Goal: Book appointment/travel/reservation

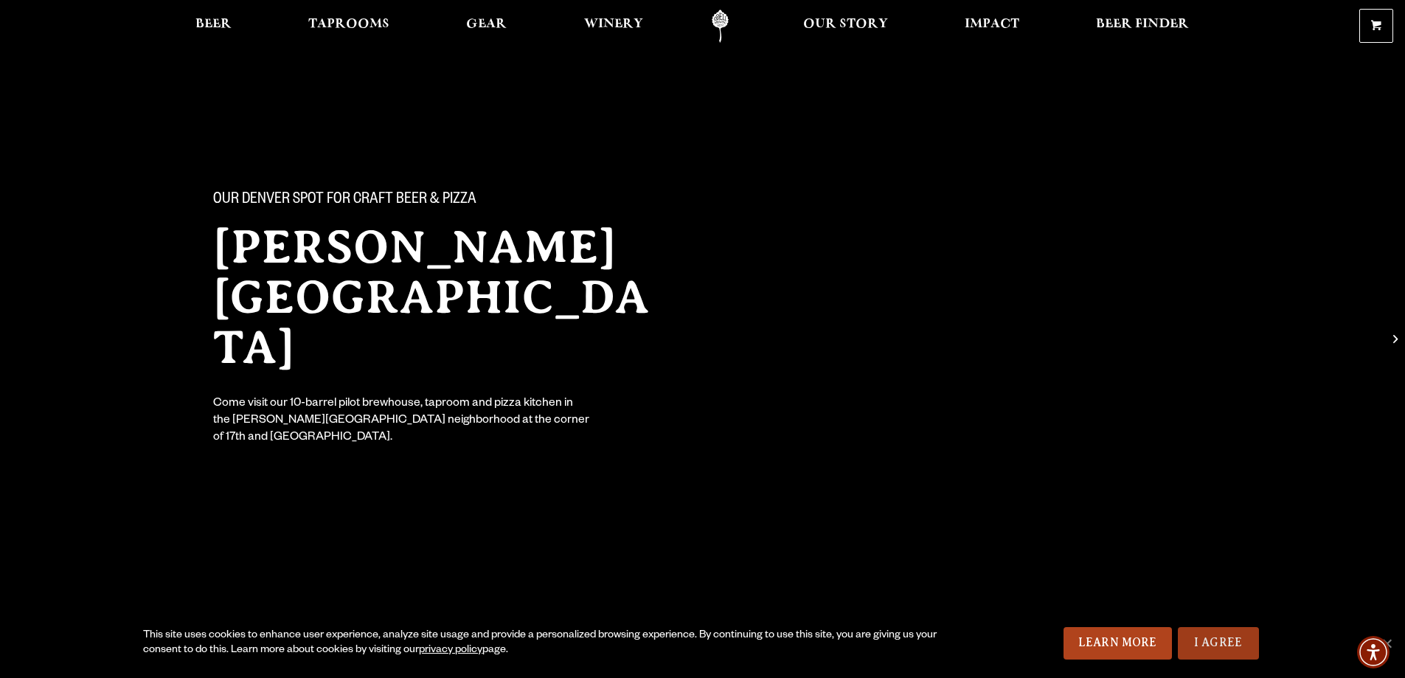
click at [1226, 639] on link "I Agree" at bounding box center [1218, 643] width 81 height 32
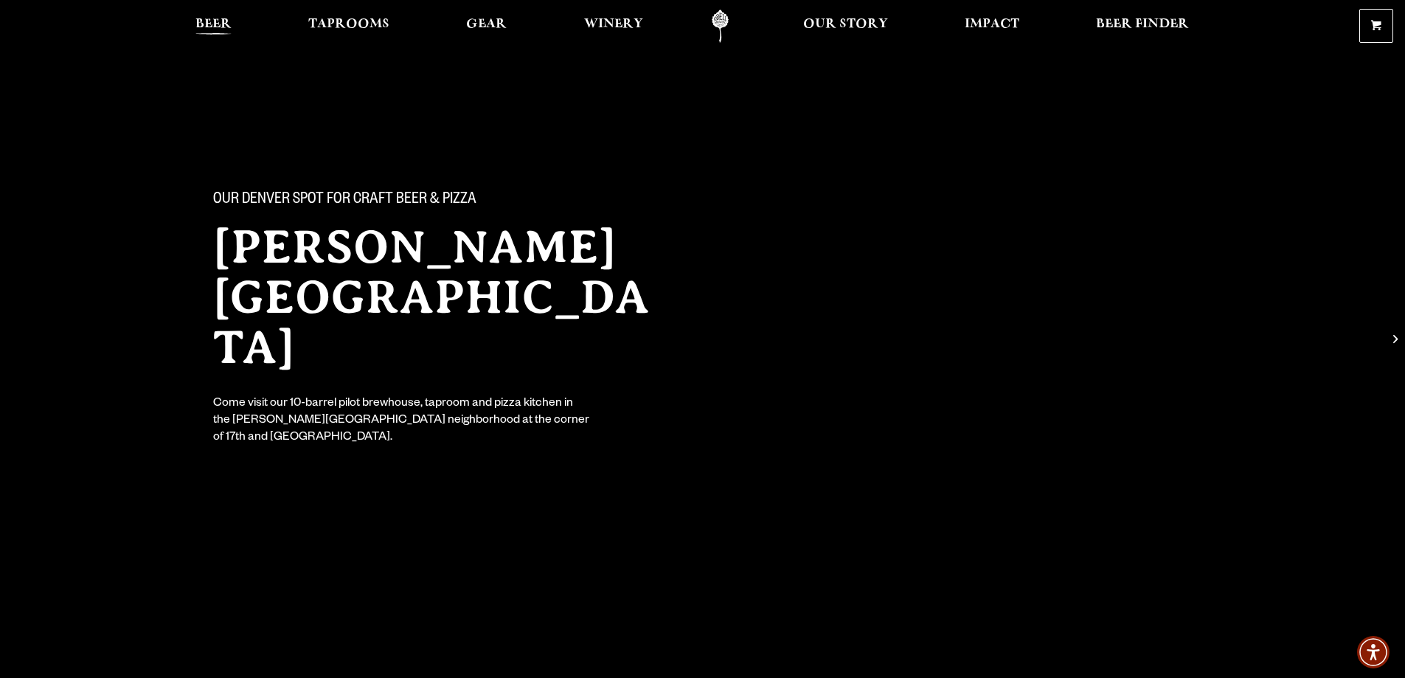
click at [215, 25] on span "Beer" at bounding box center [213, 24] width 36 height 12
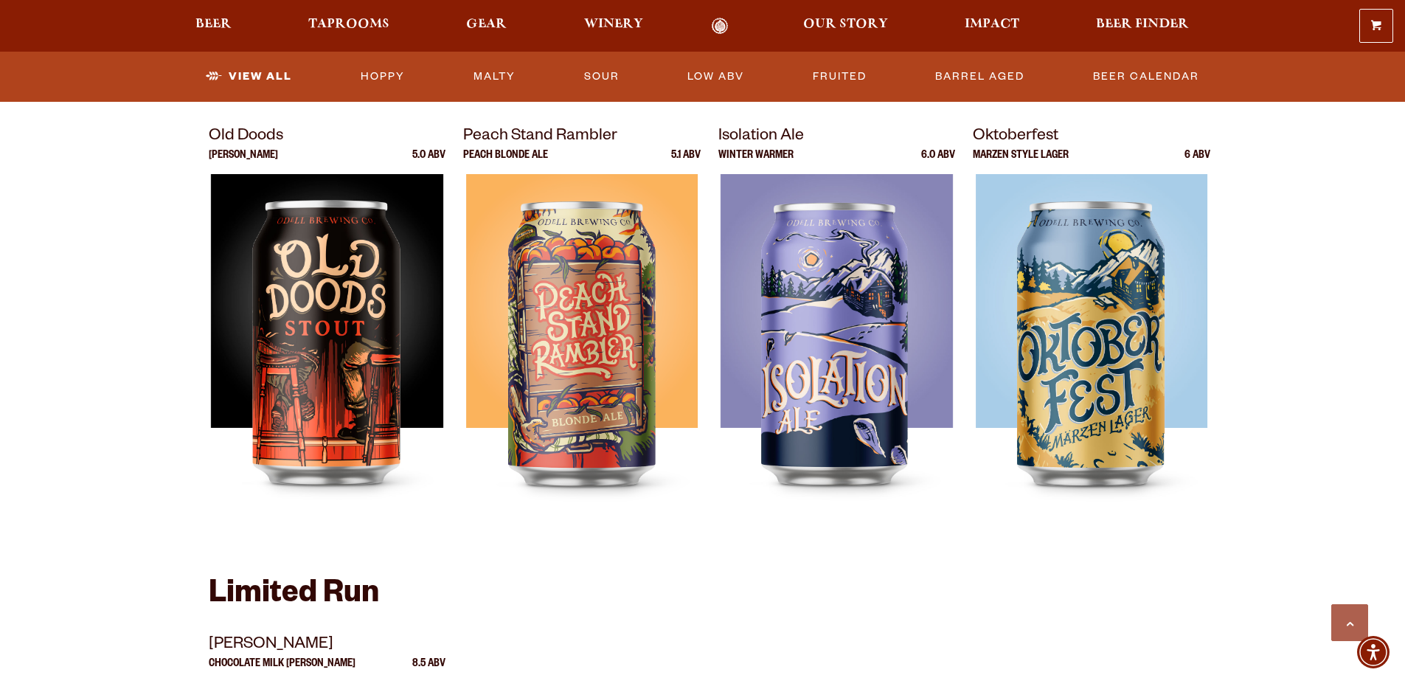
scroll to position [2065, 0]
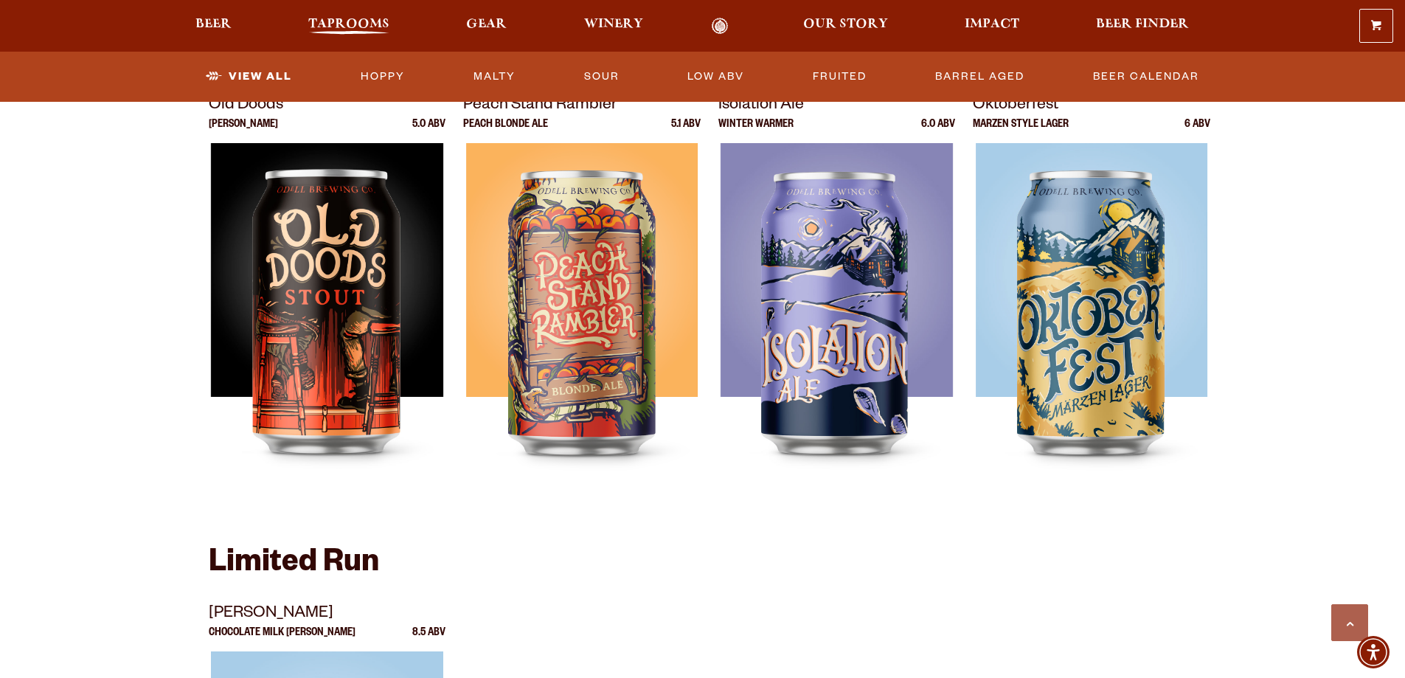
click at [338, 24] on span "Taprooms" at bounding box center [348, 24] width 81 height 12
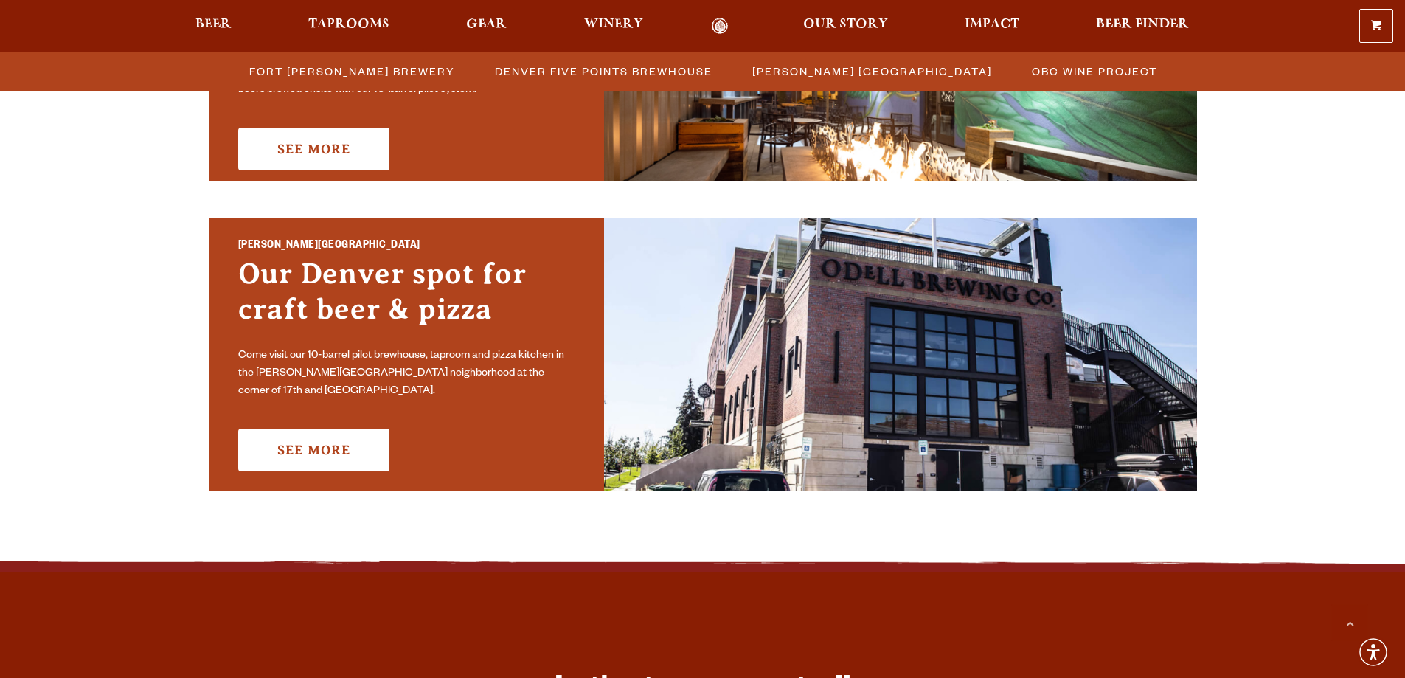
scroll to position [959, 0]
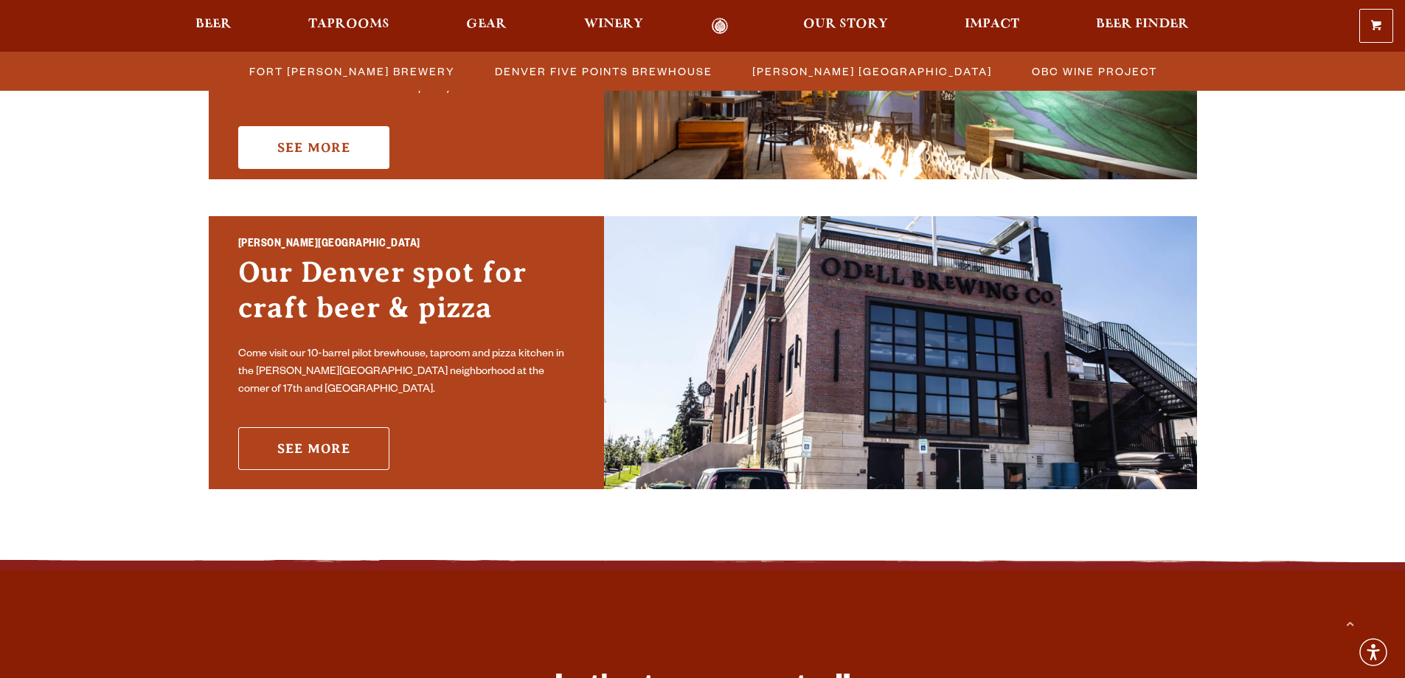
click at [364, 427] on link "See More" at bounding box center [313, 448] width 151 height 43
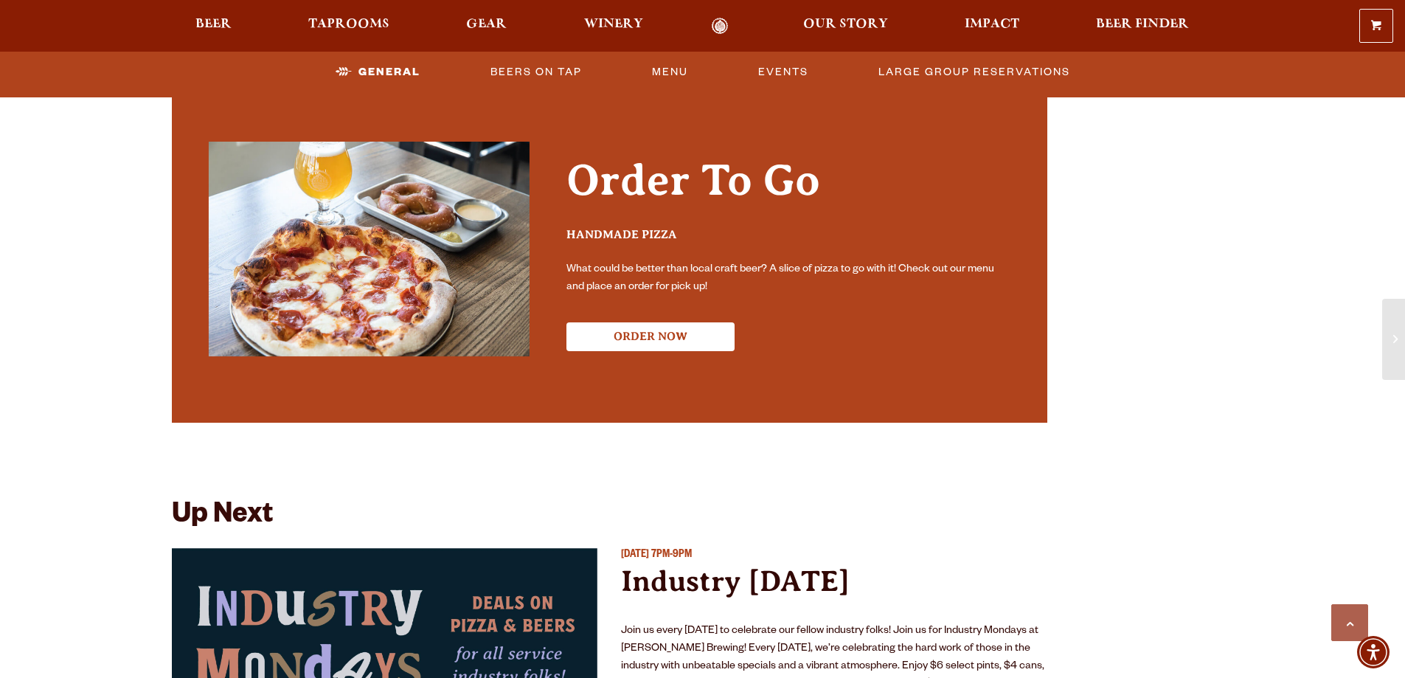
scroll to position [1475, 0]
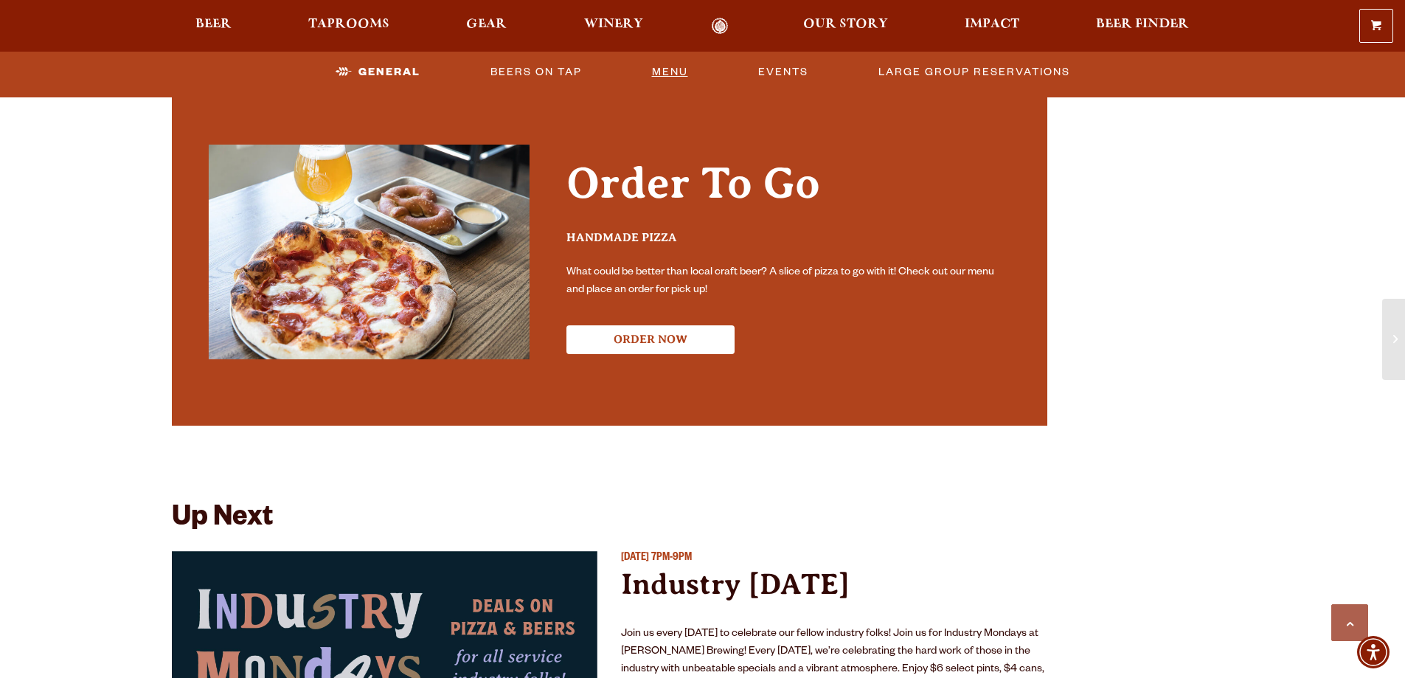
click at [670, 66] on link "Menu" at bounding box center [670, 72] width 48 height 34
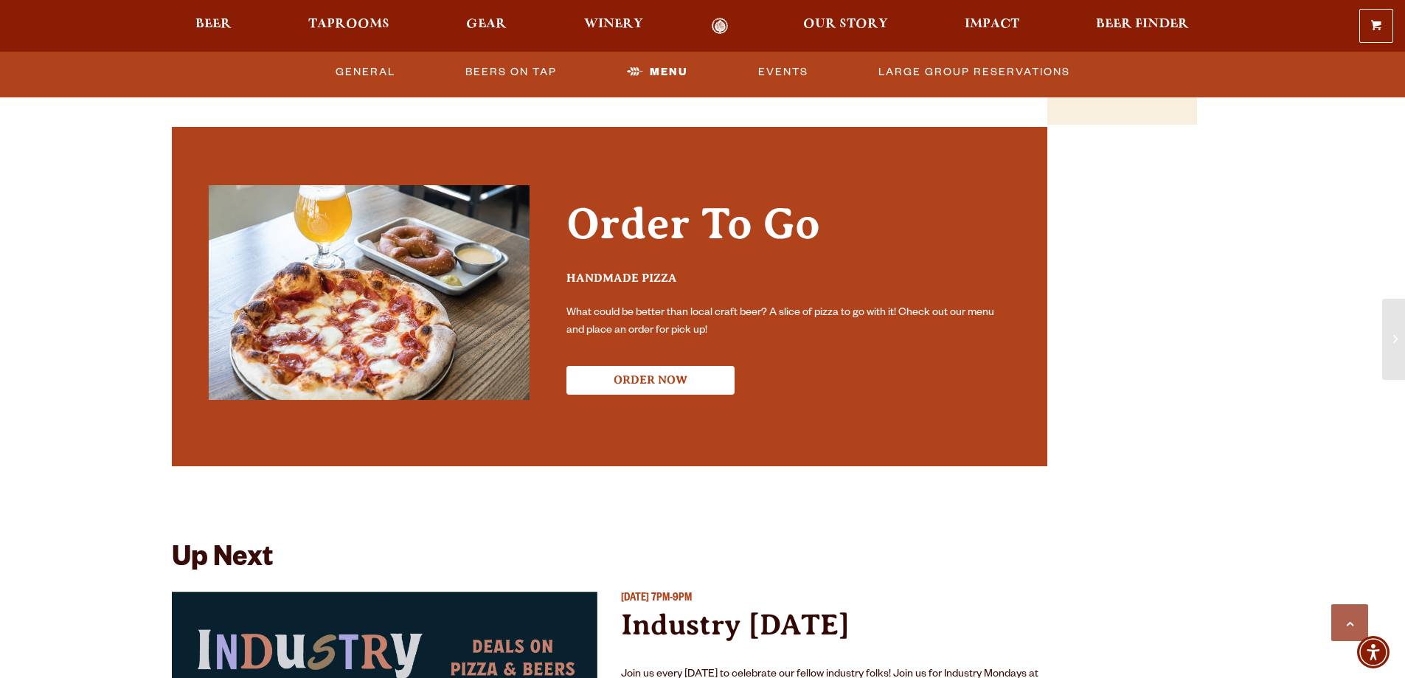
scroll to position [1401, 0]
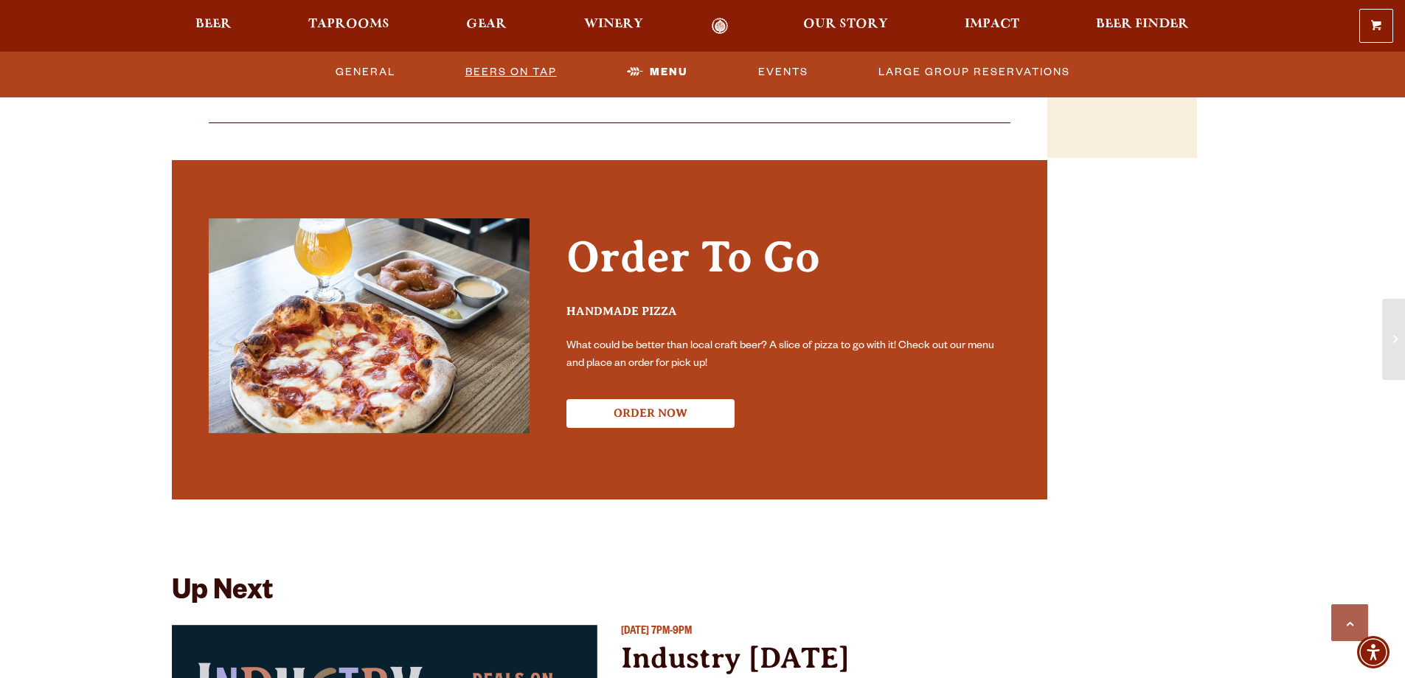
click at [532, 67] on link "Beers On Tap" at bounding box center [510, 72] width 103 height 34
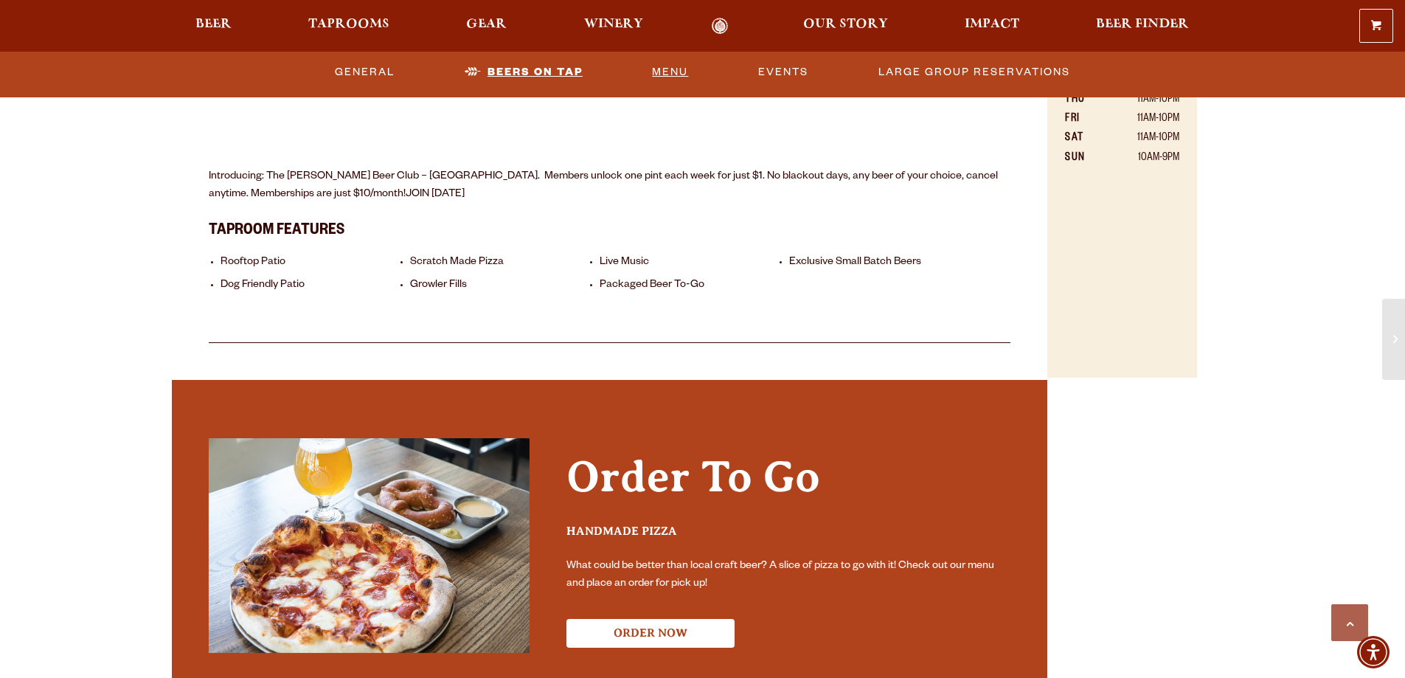
scroll to position [1180, 0]
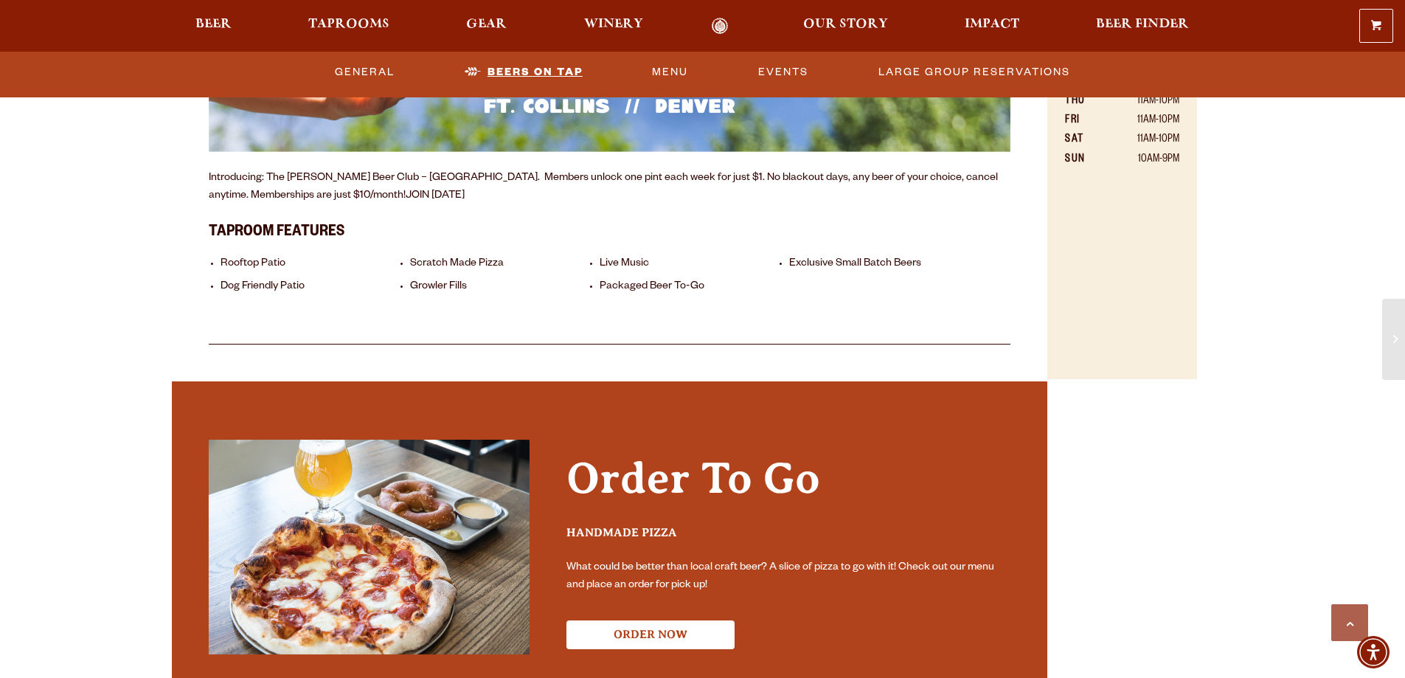
click at [535, 76] on link "Beers On Tap" at bounding box center [524, 72] width 130 height 34
click at [535, 71] on link "Beers On Tap" at bounding box center [524, 72] width 130 height 34
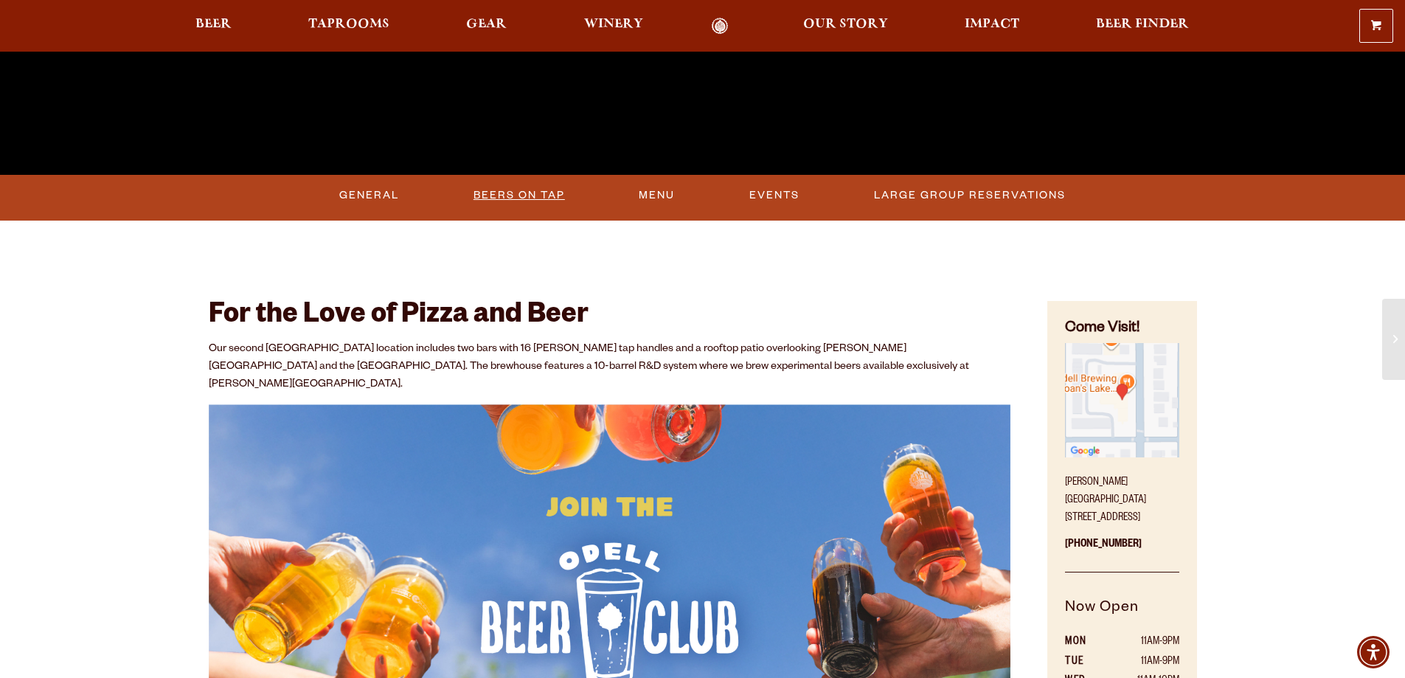
scroll to position [590, 0]
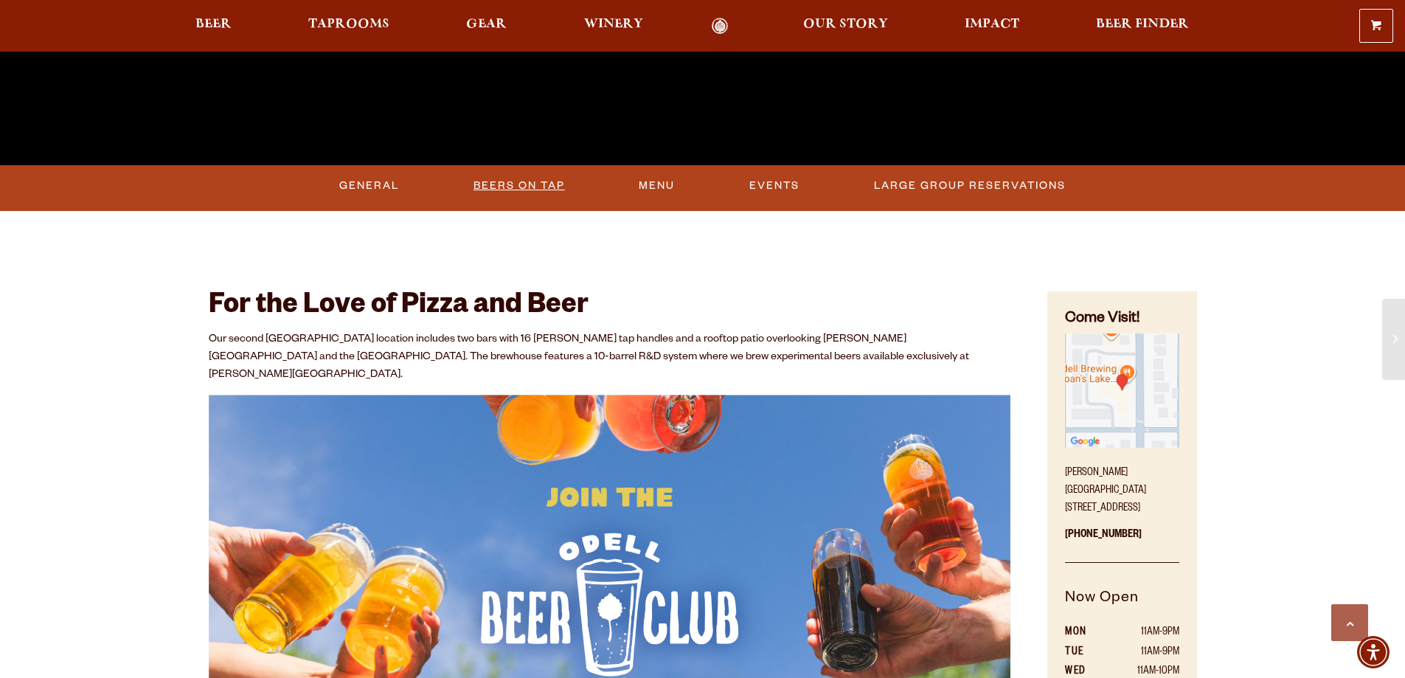
click at [546, 181] on link "Beers On Tap" at bounding box center [519, 186] width 103 height 34
click at [546, 181] on link "Beers On Tap" at bounding box center [524, 186] width 130 height 34
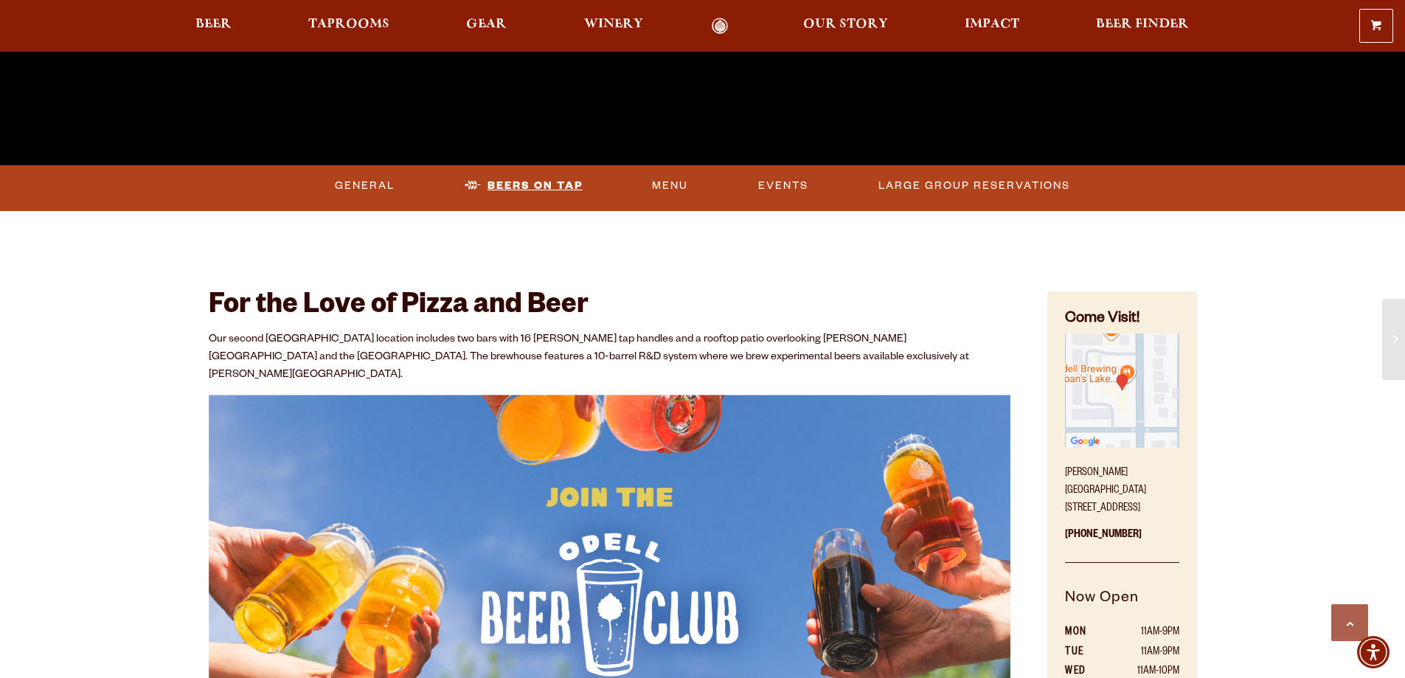
click at [547, 181] on link "Beers On Tap" at bounding box center [524, 186] width 130 height 34
click at [672, 185] on link "Menu" at bounding box center [670, 186] width 48 height 34
click at [533, 180] on link "Beers On Tap" at bounding box center [510, 186] width 103 height 34
click at [369, 178] on link "General" at bounding box center [365, 186] width 72 height 34
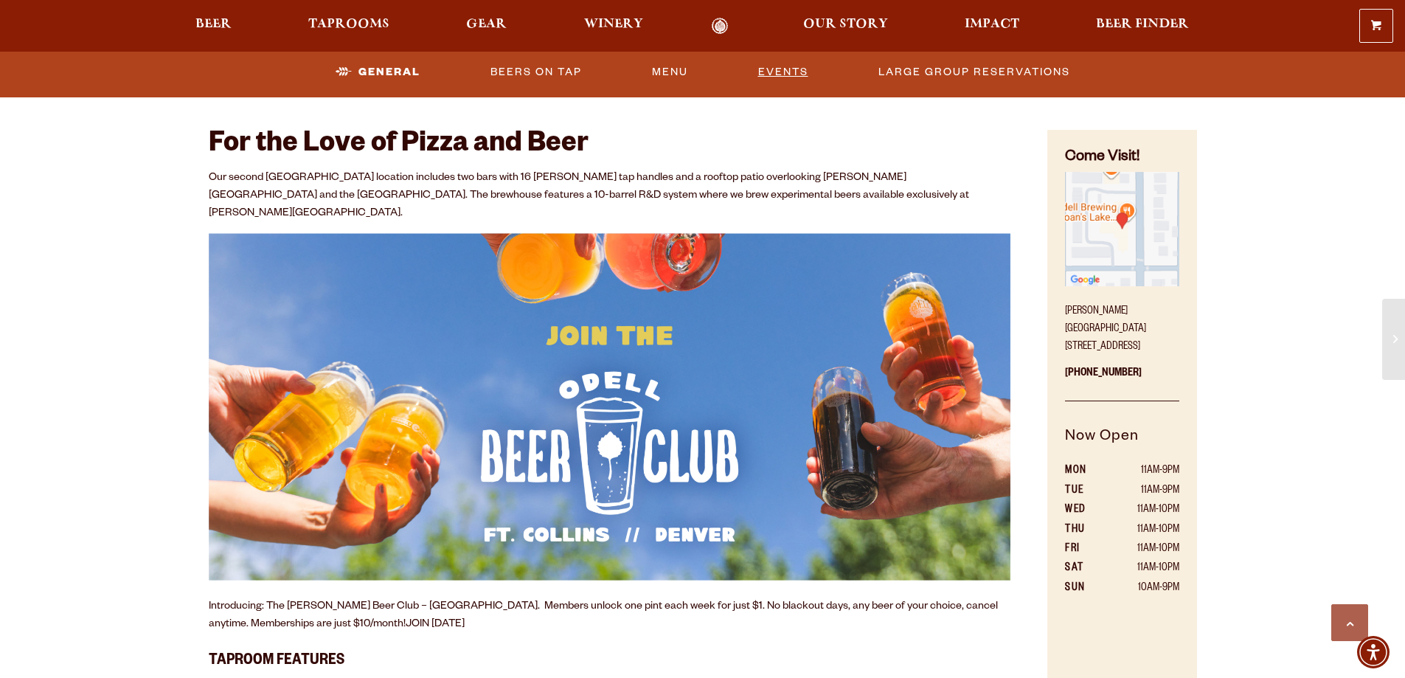
click at [774, 63] on link "Events" at bounding box center [783, 72] width 62 height 34
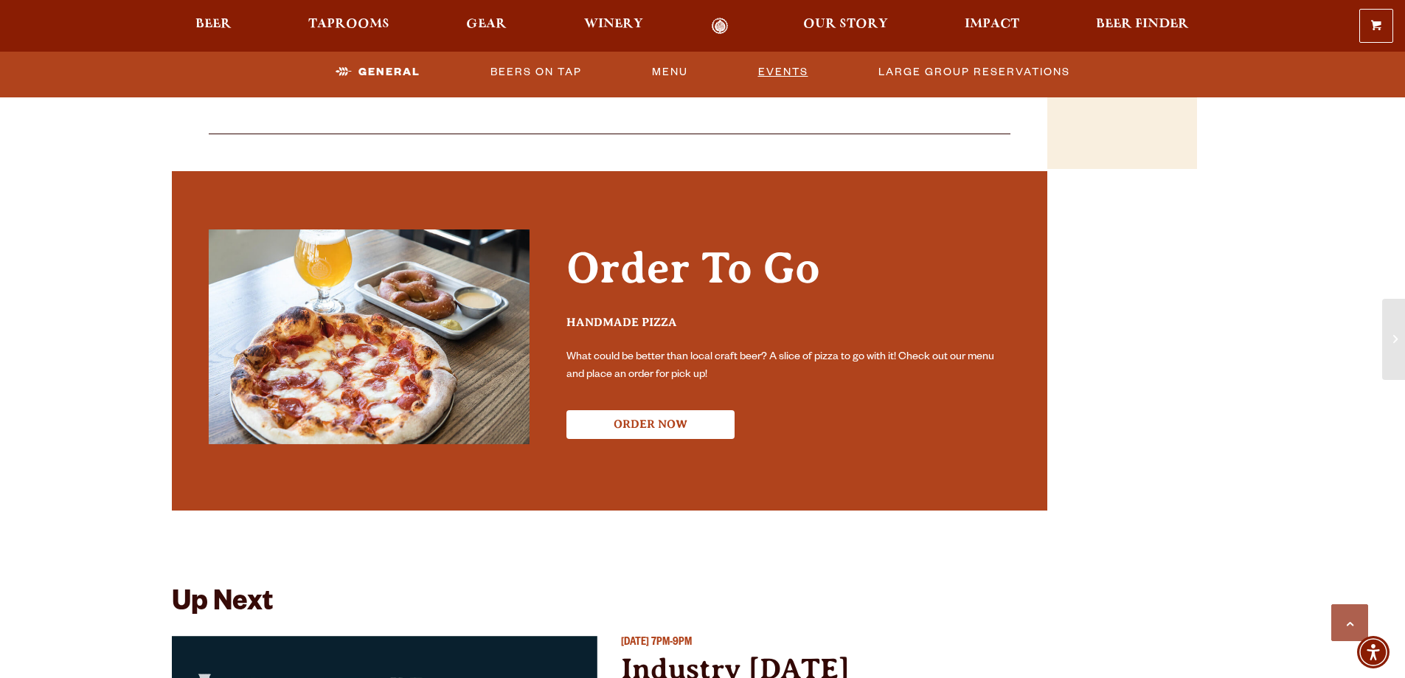
scroll to position [1389, 0]
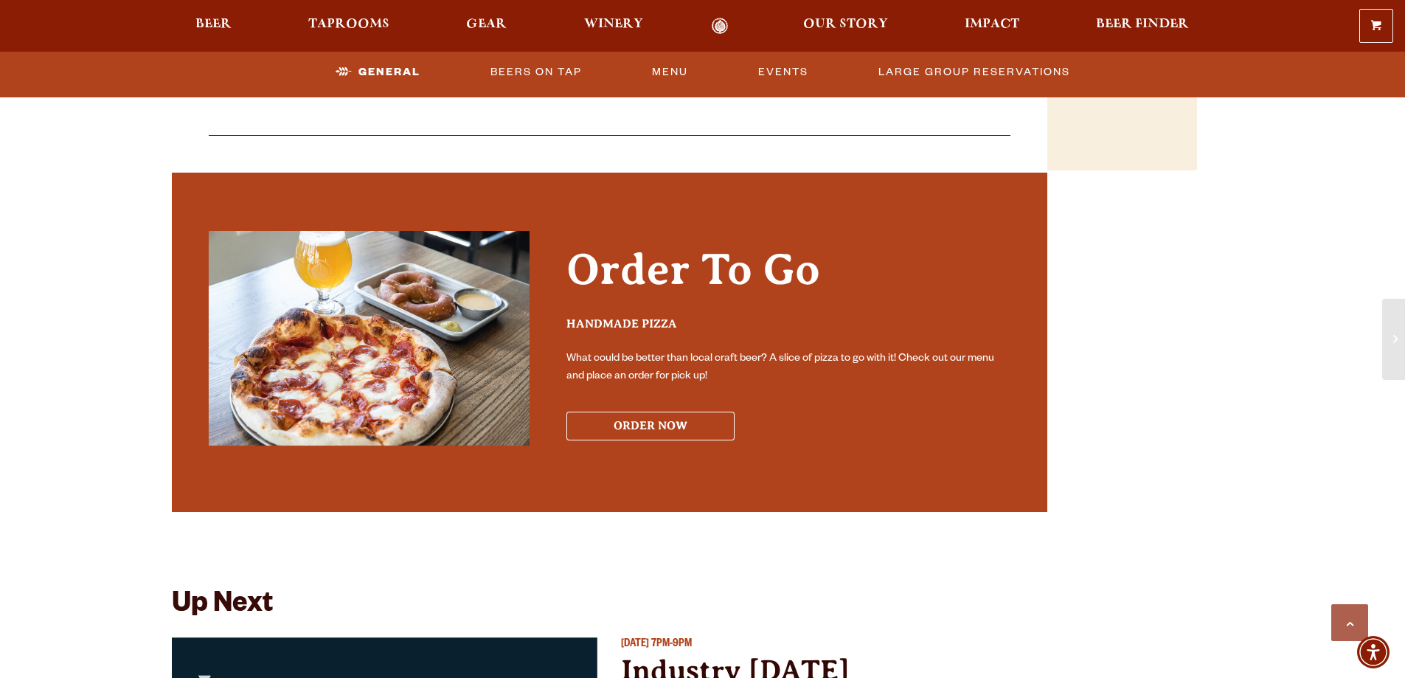
click at [689, 411] on button "ORDER NOW" at bounding box center [650, 425] width 168 height 29
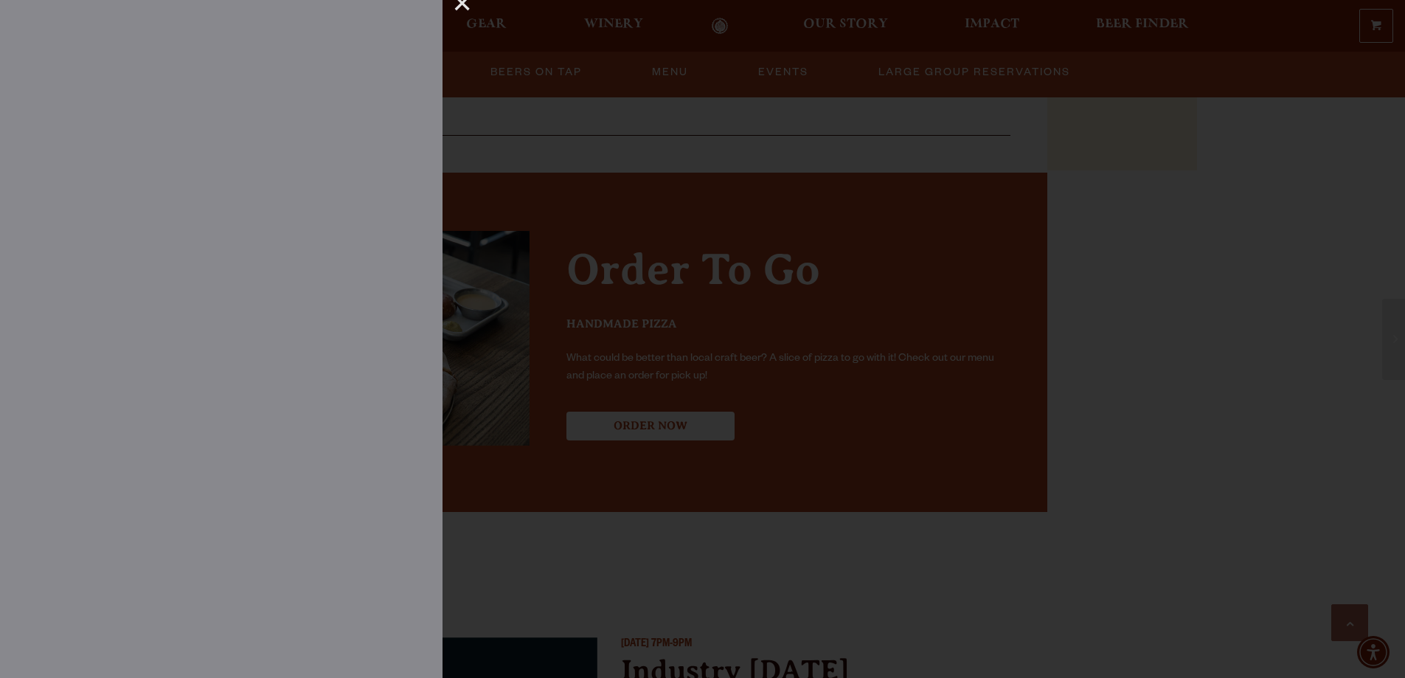
click at [1090, 395] on div at bounding box center [702, 339] width 1405 height 678
click at [467, 9] on div "×" at bounding box center [456, 9] width 29 height 19
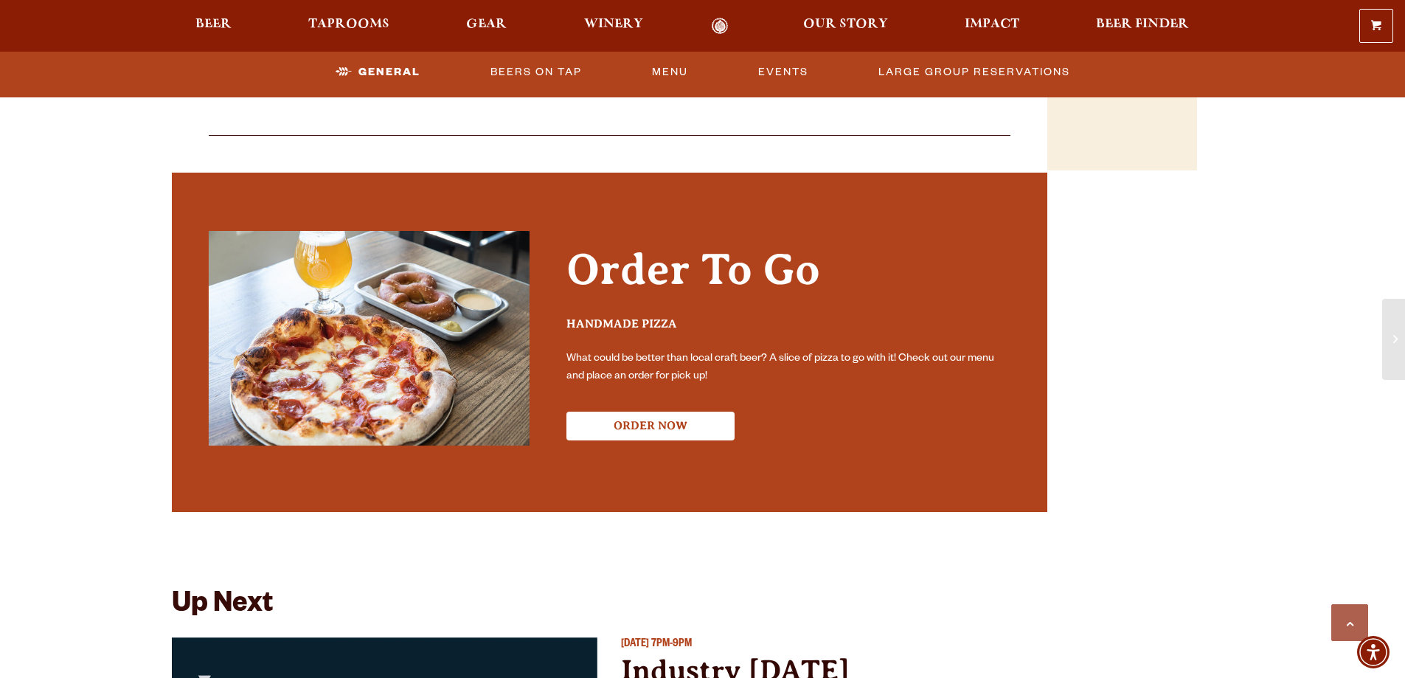
click at [1104, 232] on div "For the Love of Pizza and Beer Our second [GEOGRAPHIC_DATA] location includes t…" at bounding box center [703, 355] width 1062 height 1809
click at [581, 69] on link "Beers On Tap" at bounding box center [535, 72] width 103 height 34
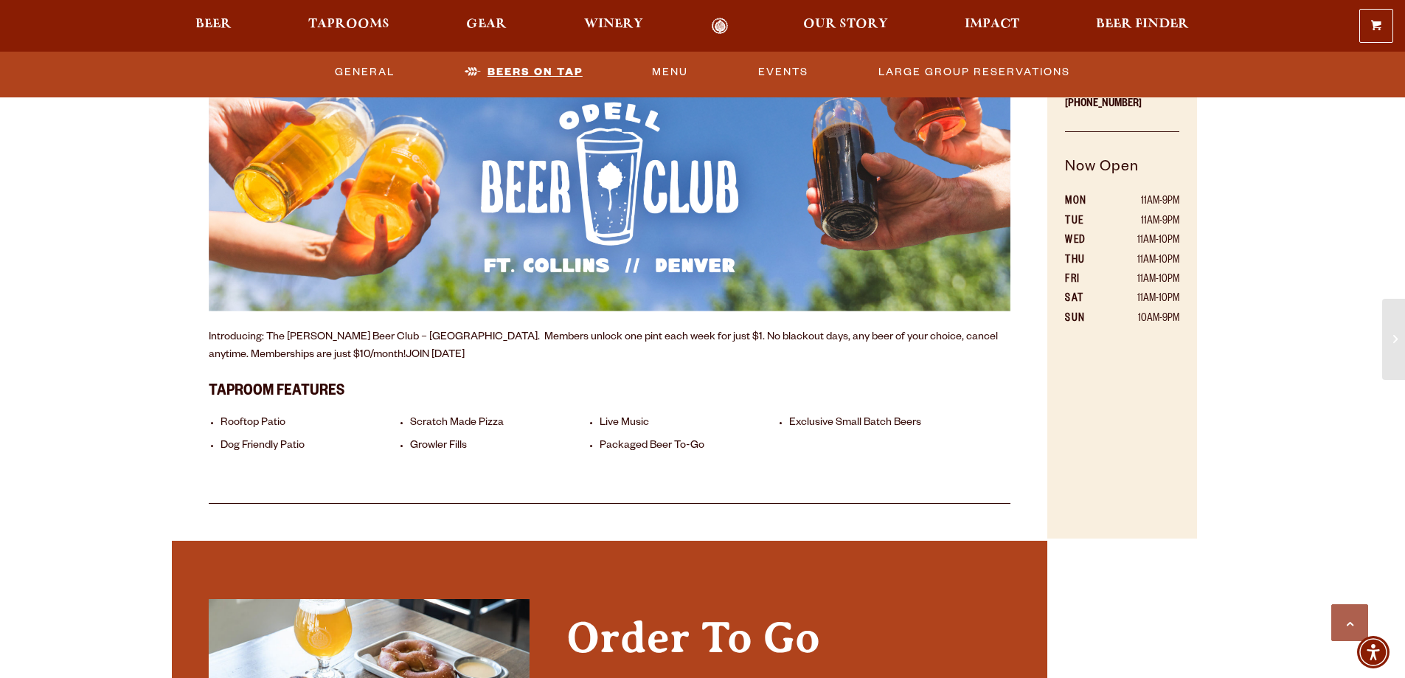
scroll to position [1020, 0]
click at [921, 72] on link "Large Group Reservations" at bounding box center [974, 72] width 204 height 34
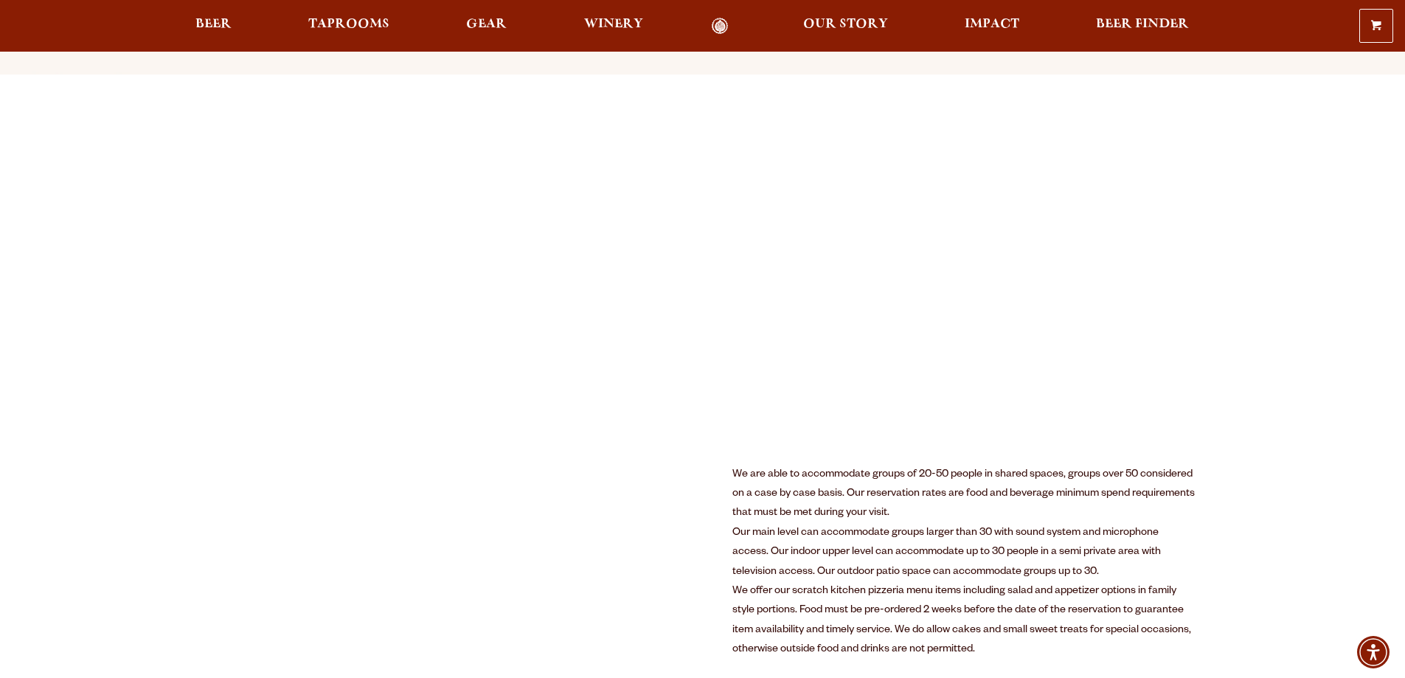
scroll to position [221, 0]
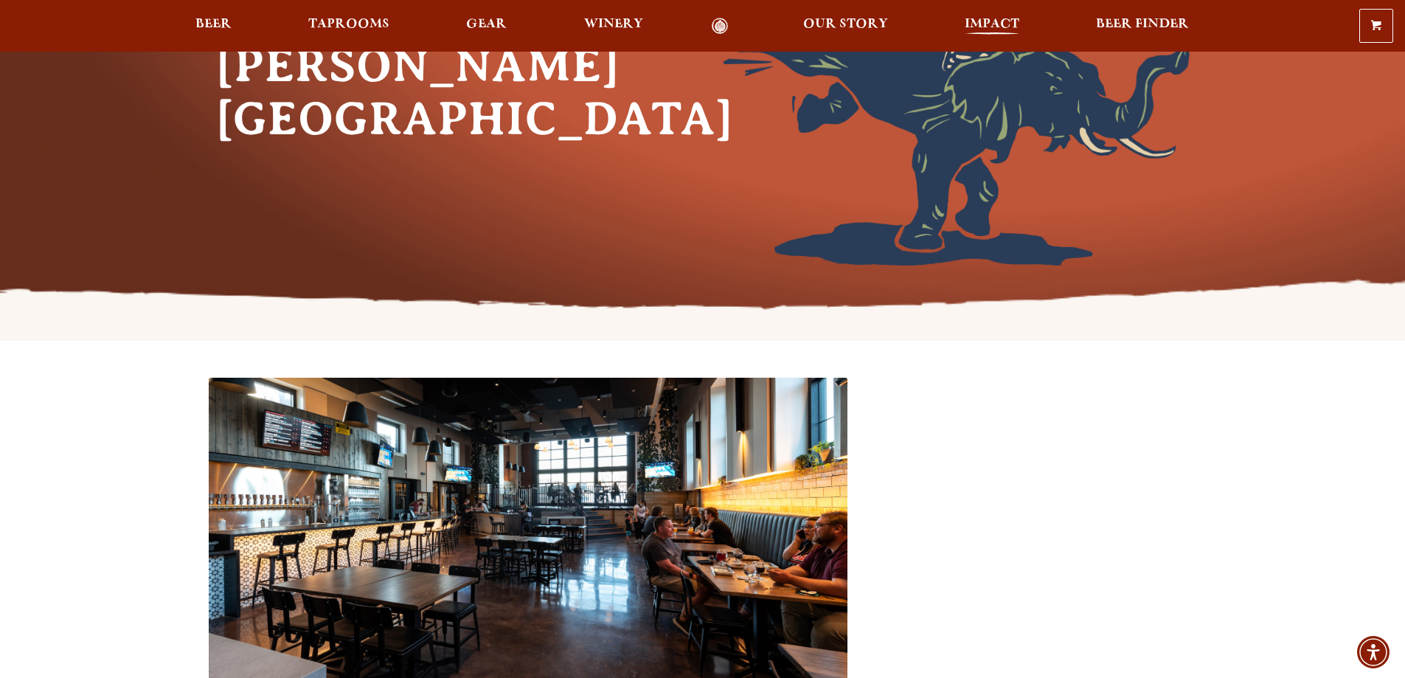
click at [989, 24] on span "Impact" at bounding box center [992, 24] width 55 height 12
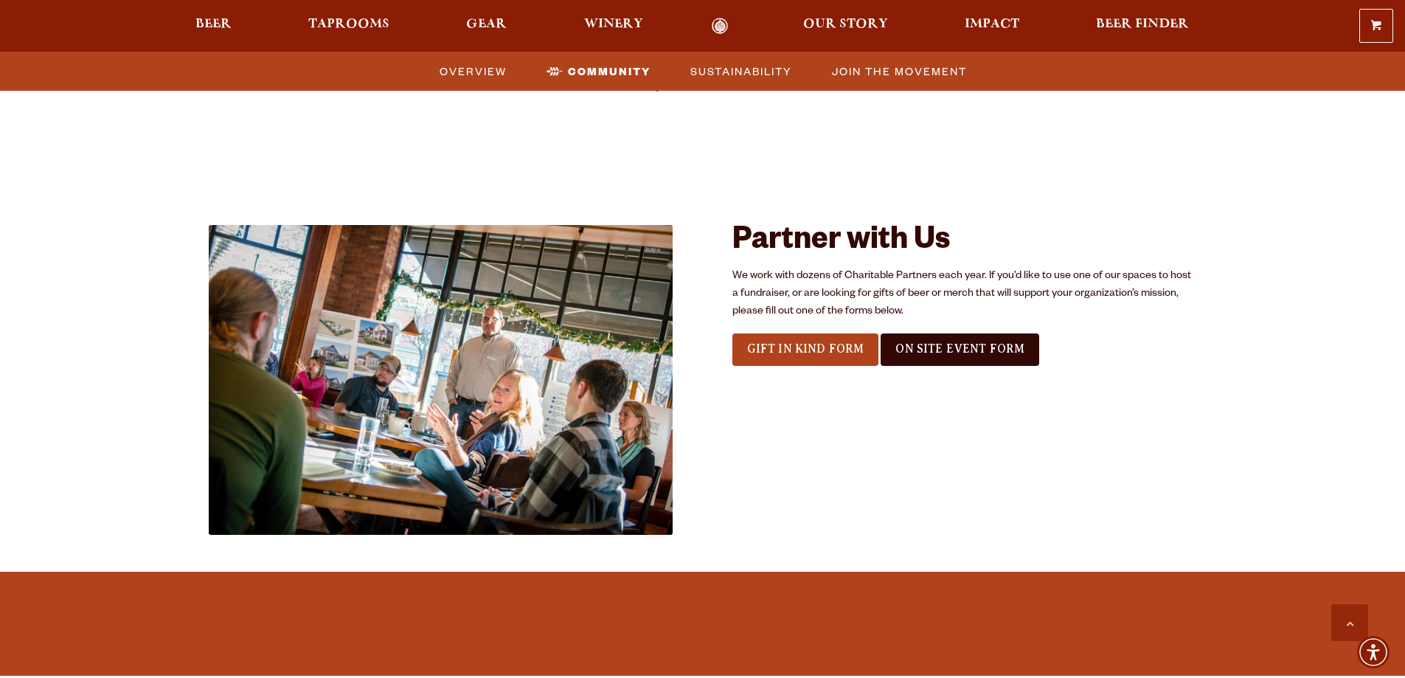
scroll to position [1549, 0]
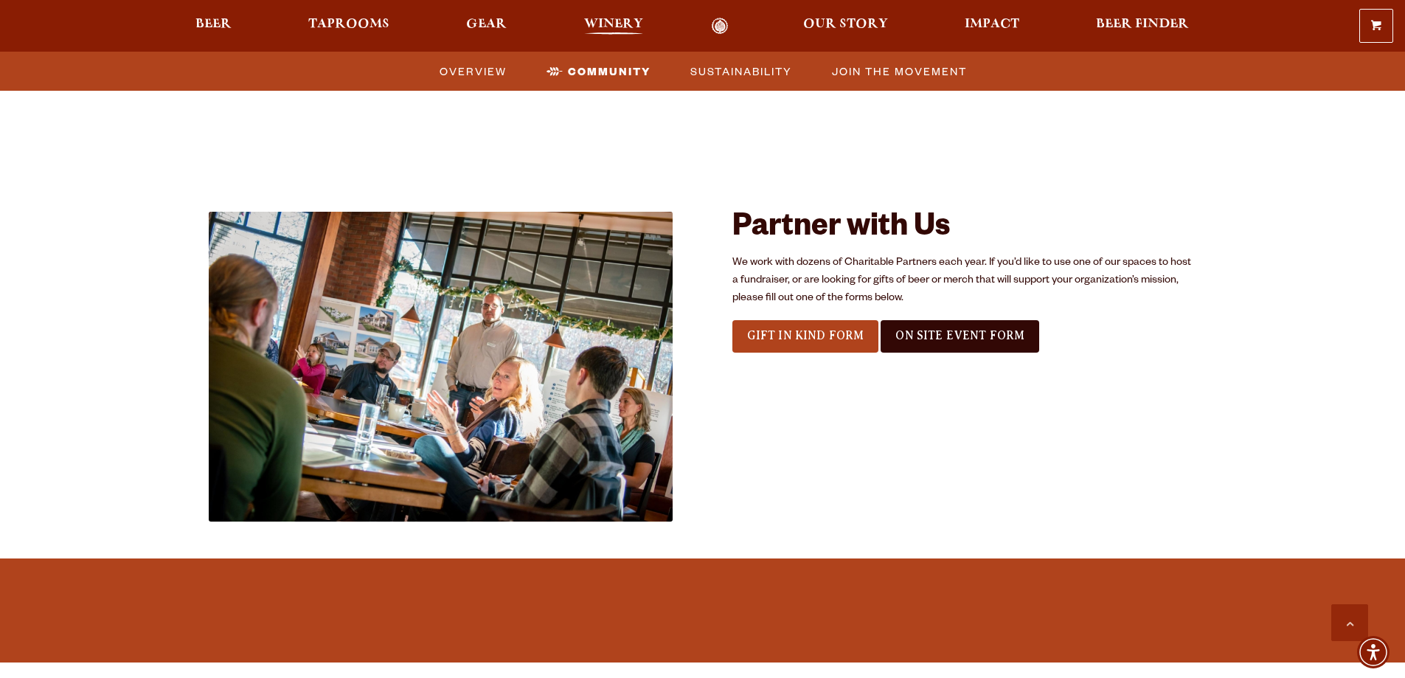
click at [628, 18] on span "Winery" at bounding box center [613, 24] width 59 height 12
